Goal: Information Seeking & Learning: Learn about a topic

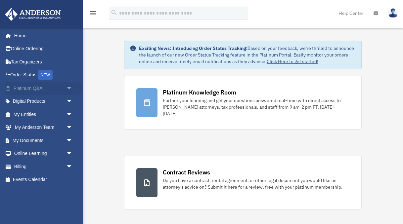
click at [42, 87] on link "Platinum Q&A arrow_drop_down" at bounding box center [44, 88] width 78 height 13
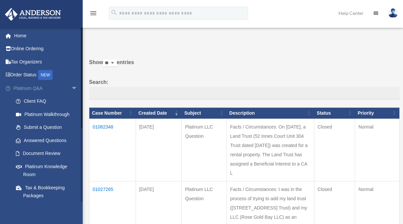
click at [36, 90] on link "Platinum Q&A arrow_drop_down" at bounding box center [46, 88] width 83 height 13
click at [22, 39] on link "Home" at bounding box center [46, 35] width 83 height 13
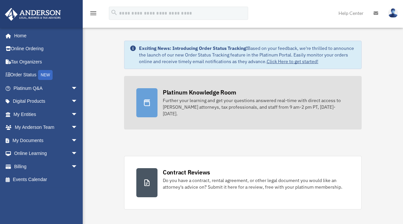
click at [227, 94] on div "Platinum Knowledge Room" at bounding box center [199, 92] width 73 height 8
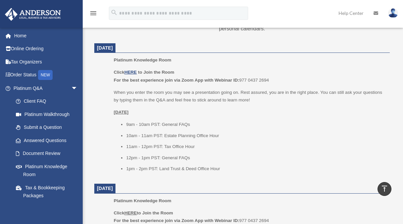
scroll to position [292, 0]
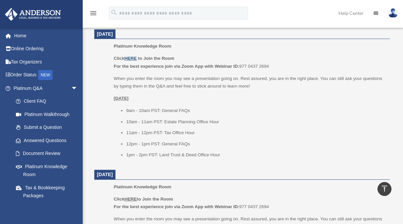
click at [131, 57] on u "HERE" at bounding box center [130, 58] width 12 height 5
